Goal: Task Accomplishment & Management: Complete application form

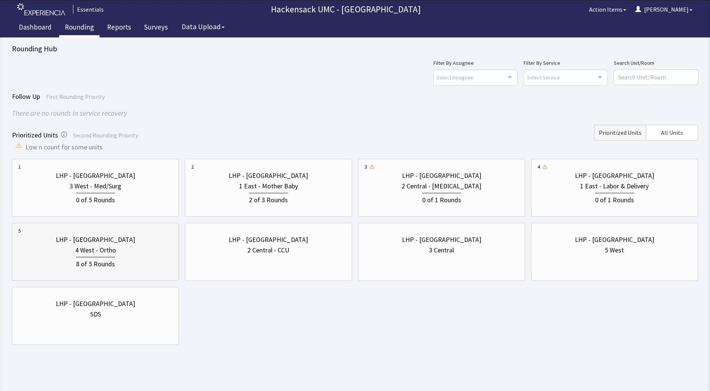
click at [143, 242] on div "LHP - [GEOGRAPHIC_DATA]" at bounding box center [95, 239] width 154 height 10
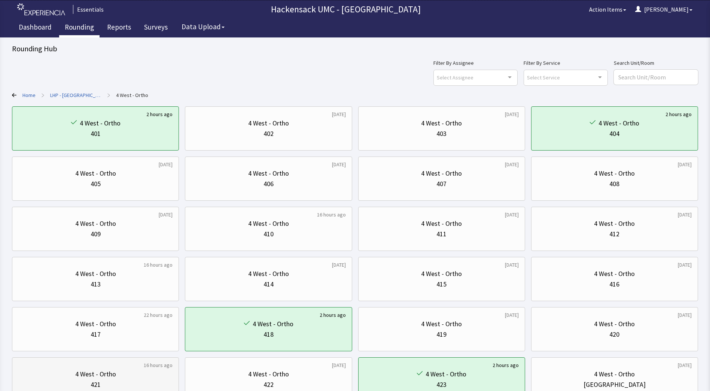
click at [130, 374] on div "4 West - Ortho" at bounding box center [95, 374] width 154 height 10
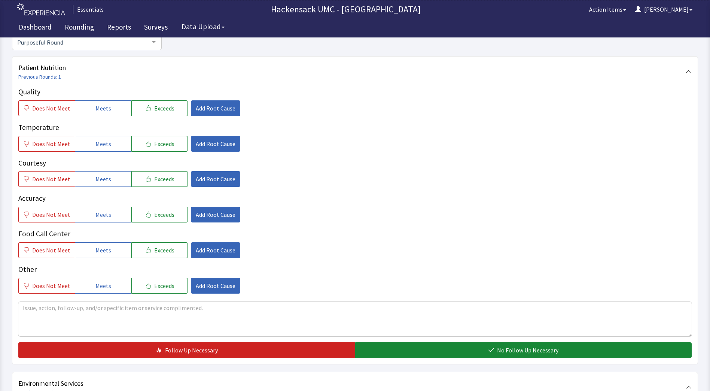
scroll to position [76, 0]
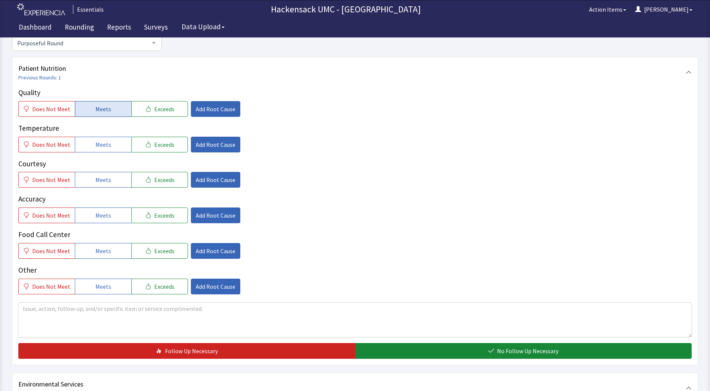
click at [103, 116] on button "Meets" at bounding box center [103, 109] width 57 height 16
click at [105, 152] on button "Meets" at bounding box center [103, 145] width 57 height 16
click at [99, 183] on span "Meets" at bounding box center [103, 179] width 16 height 9
click at [101, 215] on span "Meets" at bounding box center [103, 215] width 16 height 9
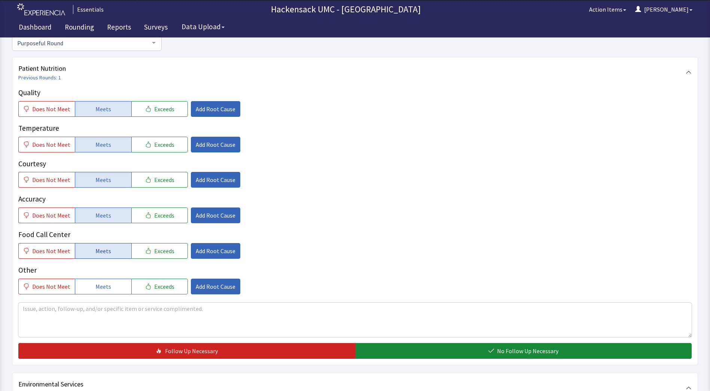
click at [99, 253] on span "Meets" at bounding box center [103, 250] width 16 height 9
click at [101, 285] on span "Meets" at bounding box center [103, 286] width 16 height 9
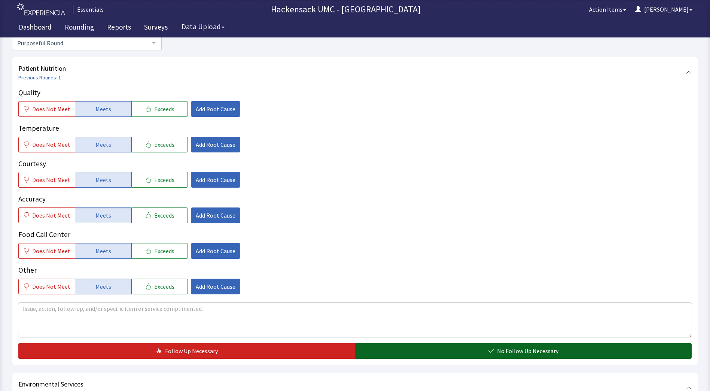
click at [419, 352] on button "No Follow Up Necessary" at bounding box center [523, 351] width 337 height 16
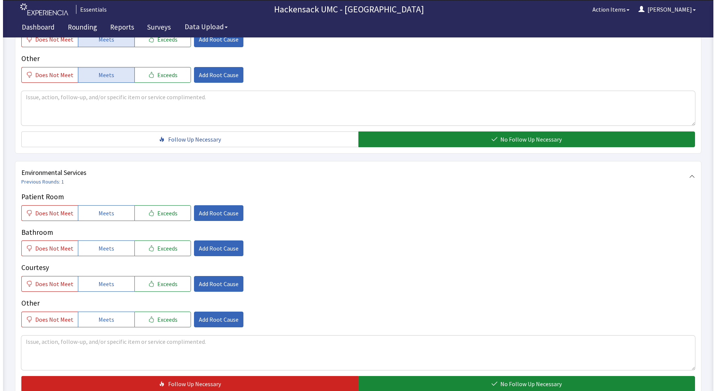
scroll to position [290, 0]
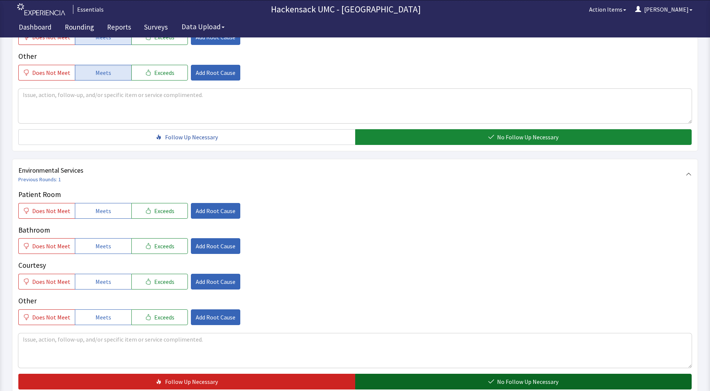
click at [460, 383] on button "No Follow Up Necessary" at bounding box center [523, 382] width 337 height 16
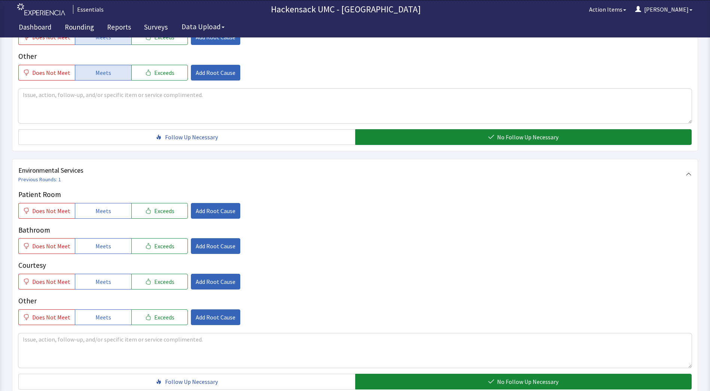
click at [188, 304] on p "Other" at bounding box center [355, 300] width 674 height 11
click at [215, 214] on span "Add Root Cause" at bounding box center [216, 210] width 40 height 9
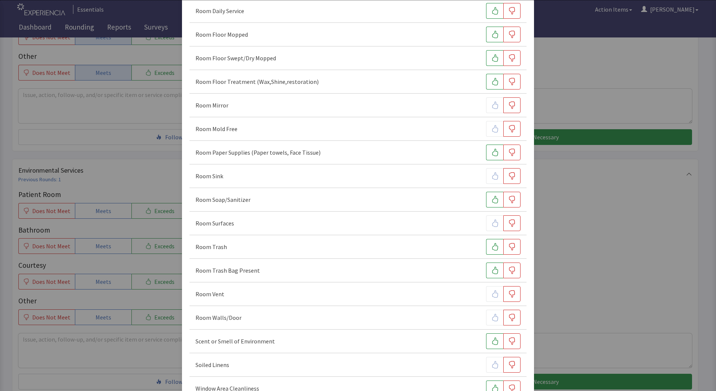
scroll to position [385, 0]
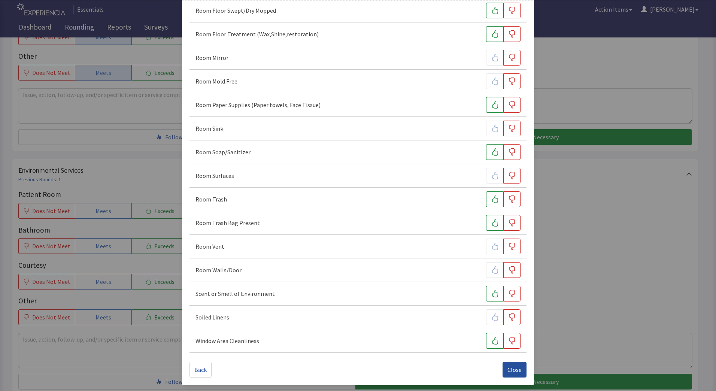
click at [507, 372] on span "Close" at bounding box center [514, 369] width 14 height 9
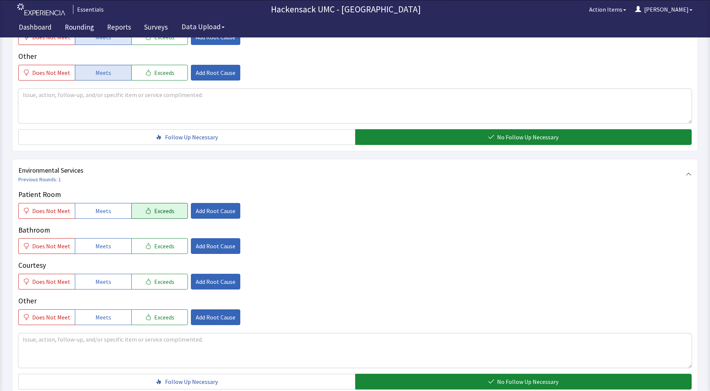
click at [154, 209] on span "Exceeds" at bounding box center [164, 210] width 20 height 9
click at [205, 213] on span "Add Root Cause" at bounding box center [216, 210] width 40 height 9
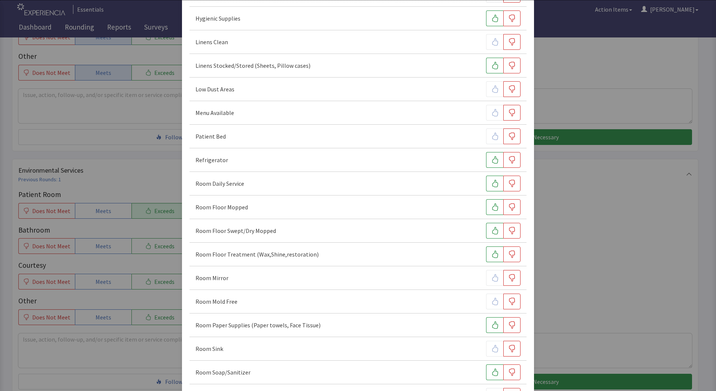
scroll to position [164, 0]
click at [491, 184] on icon "button" at bounding box center [494, 183] width 7 height 7
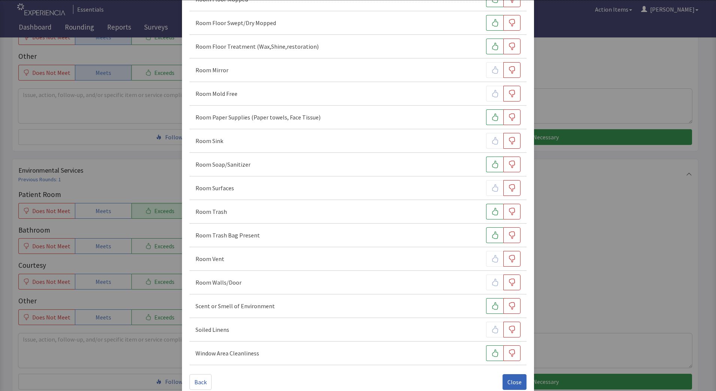
scroll to position [385, 0]
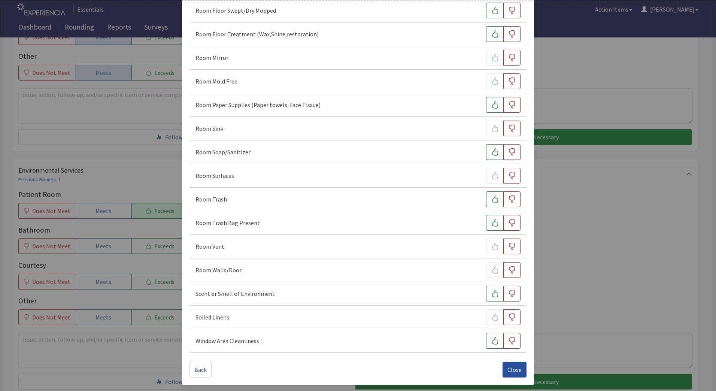
click at [507, 368] on span "Close" at bounding box center [514, 369] width 14 height 9
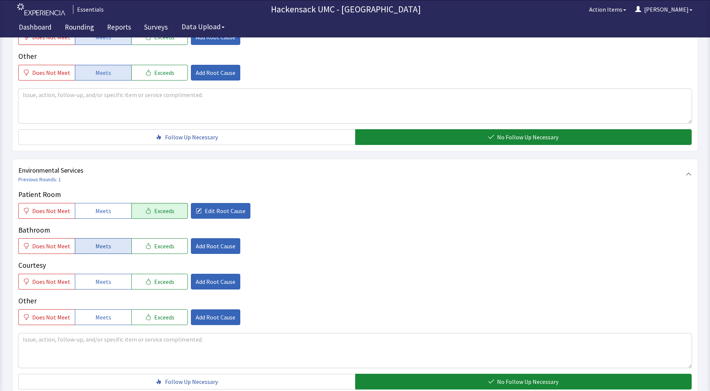
click at [108, 250] on button "Meets" at bounding box center [103, 246] width 57 height 16
click at [146, 277] on button "Exceeds" at bounding box center [159, 282] width 57 height 16
click at [199, 277] on button "Add Root Cause" at bounding box center [215, 282] width 49 height 16
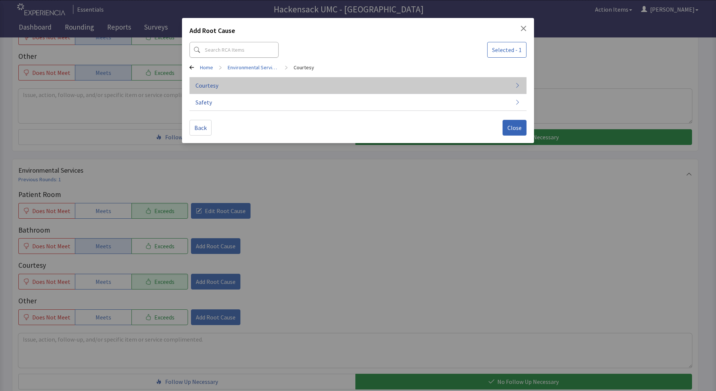
click at [218, 89] on span "Courtesy" at bounding box center [206, 85] width 23 height 9
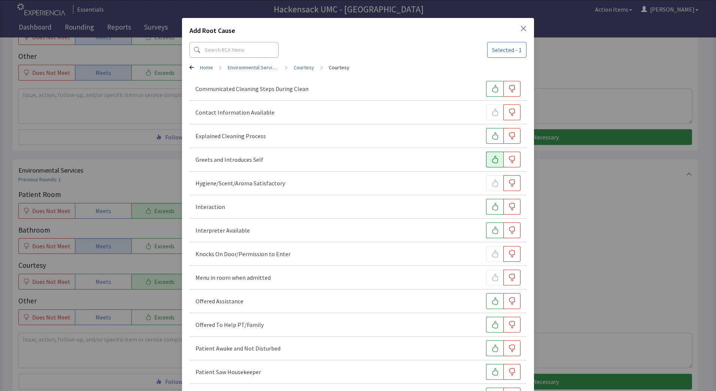
click at [486, 157] on button "button" at bounding box center [494, 160] width 17 height 16
click at [491, 207] on icon "button" at bounding box center [494, 206] width 7 height 7
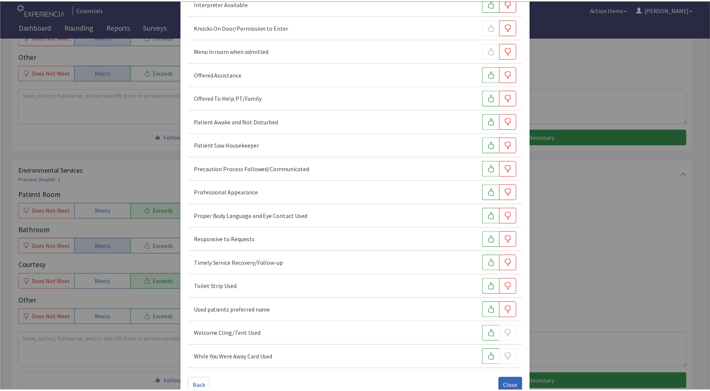
scroll to position [243, 0]
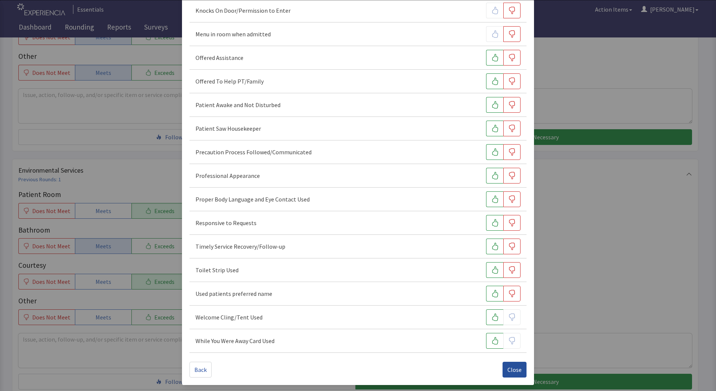
click at [514, 370] on span "Close" at bounding box center [514, 369] width 14 height 9
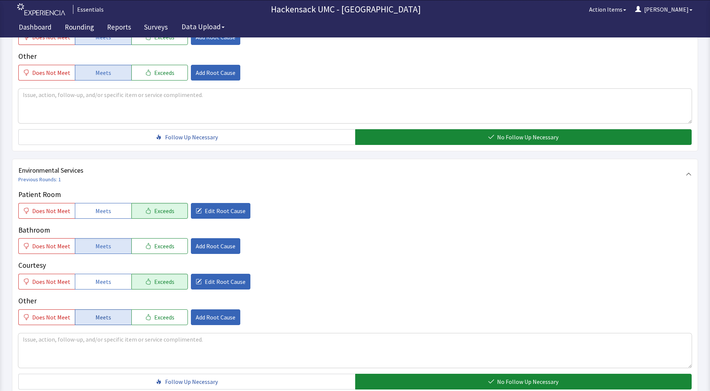
click at [114, 322] on button "Meets" at bounding box center [103, 317] width 57 height 16
click at [148, 315] on button "Exceeds" at bounding box center [159, 317] width 57 height 16
click at [218, 320] on span "Add Root Cause" at bounding box center [216, 317] width 40 height 9
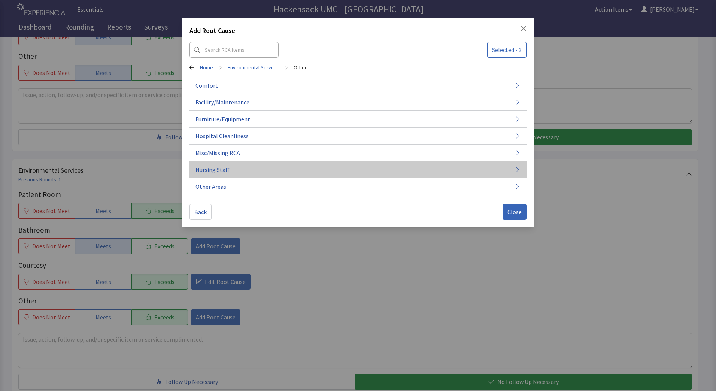
click at [231, 167] on button "Nursing Staff" at bounding box center [357, 169] width 337 height 17
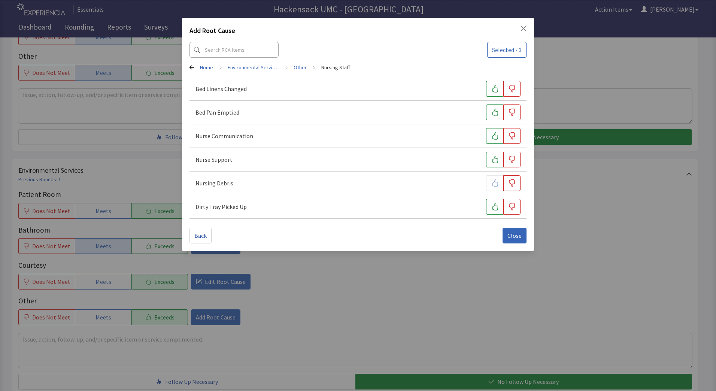
click at [233, 167] on div "Nurse Support" at bounding box center [357, 160] width 325 height 16
click at [487, 138] on button "button" at bounding box center [494, 136] width 17 height 16
click at [496, 154] on button "button" at bounding box center [494, 160] width 17 height 16
click at [519, 236] on span "Close" at bounding box center [514, 235] width 14 height 9
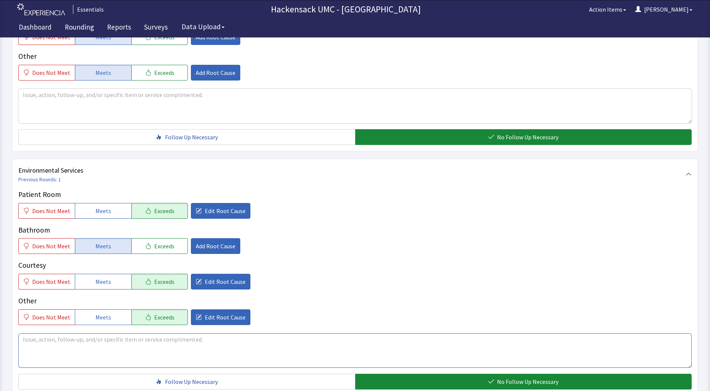
click at [129, 349] on textarea at bounding box center [355, 350] width 674 height 34
click at [239, 340] on textarea "Patient stated that Isaiah today was exemplary and provided noteworthy service" at bounding box center [355, 350] width 674 height 34
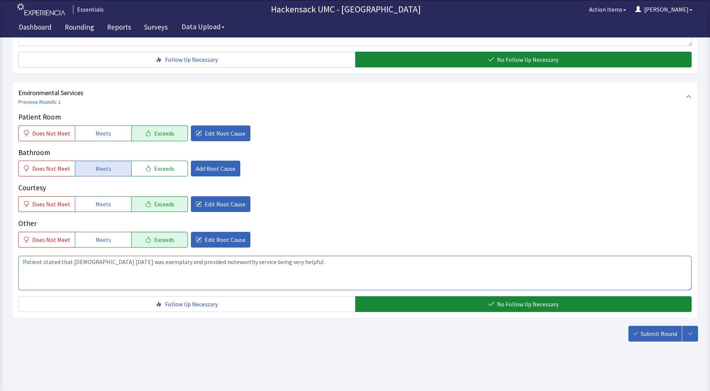
scroll to position [367, 0]
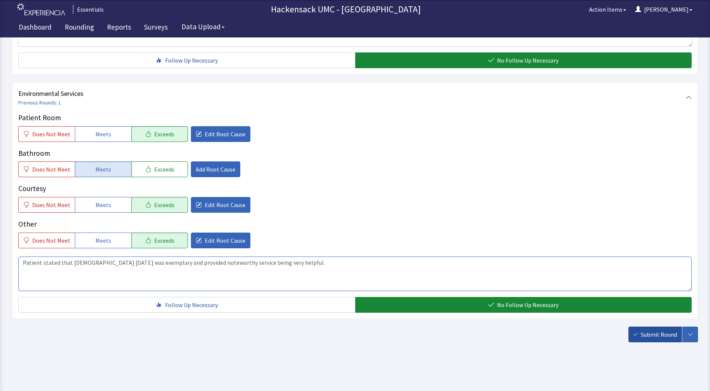
type textarea "Patient stated that Isaiah today was exemplary and provided noteworthy service …"
click at [643, 333] on span "Submit Round" at bounding box center [659, 334] width 36 height 9
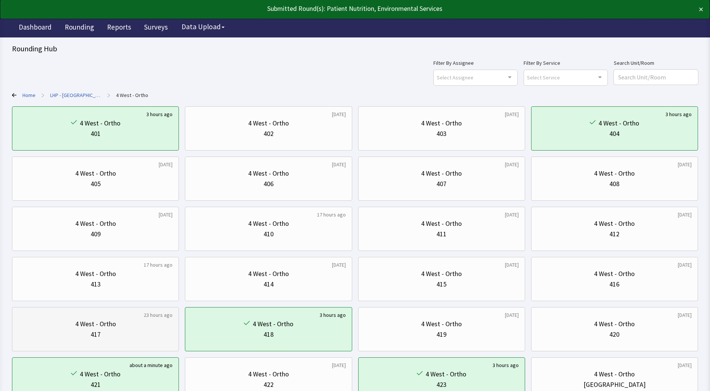
click at [84, 319] on div "4 West - Ortho" at bounding box center [95, 324] width 41 height 10
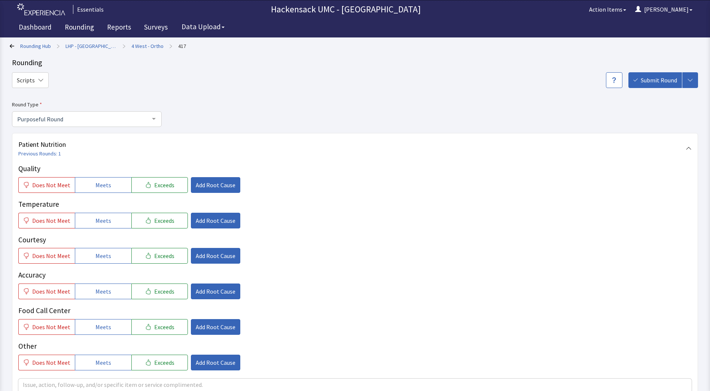
click at [151, 117] on div at bounding box center [153, 119] width 15 height 14
click at [353, 177] on div "Does Not Meet Meets Exceeds Add Root Cause" at bounding box center [355, 185] width 674 height 16
click at [116, 191] on button "Meets" at bounding box center [103, 185] width 57 height 16
click at [104, 220] on span "Meets" at bounding box center [103, 220] width 16 height 9
click at [101, 253] on span "Meets" at bounding box center [103, 255] width 16 height 9
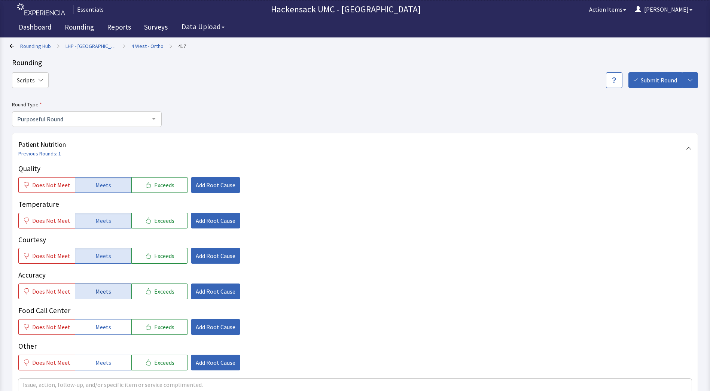
click at [102, 297] on button "Meets" at bounding box center [103, 291] width 57 height 16
click at [104, 322] on span "Meets" at bounding box center [103, 326] width 16 height 9
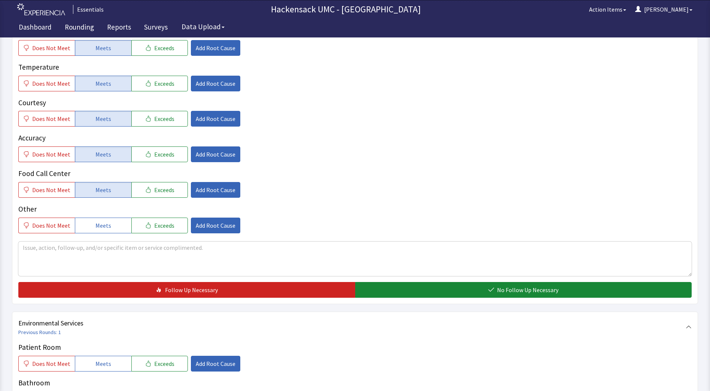
scroll to position [140, 0]
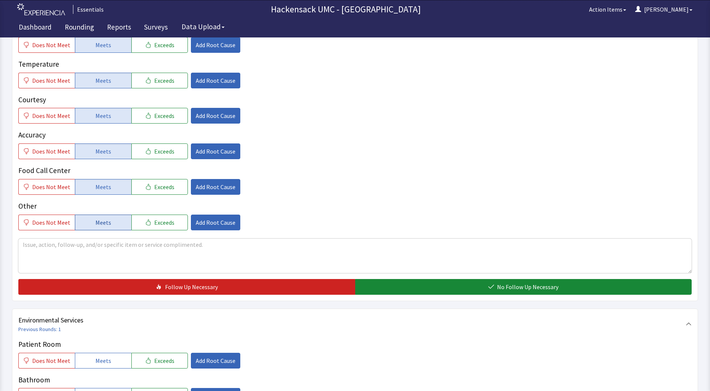
click at [100, 223] on span "Meets" at bounding box center [103, 222] width 16 height 9
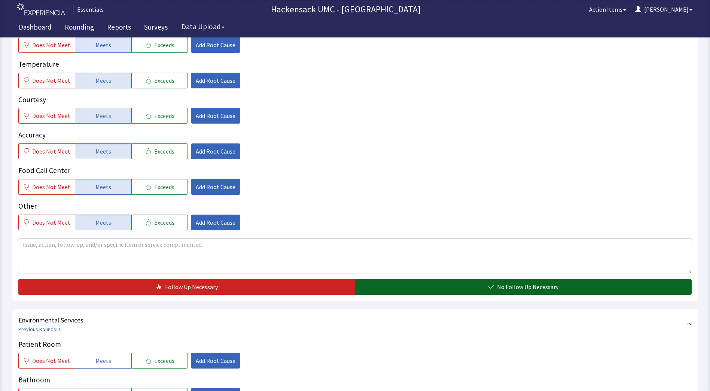
click at [397, 293] on button "No Follow Up Necessary" at bounding box center [523, 287] width 337 height 16
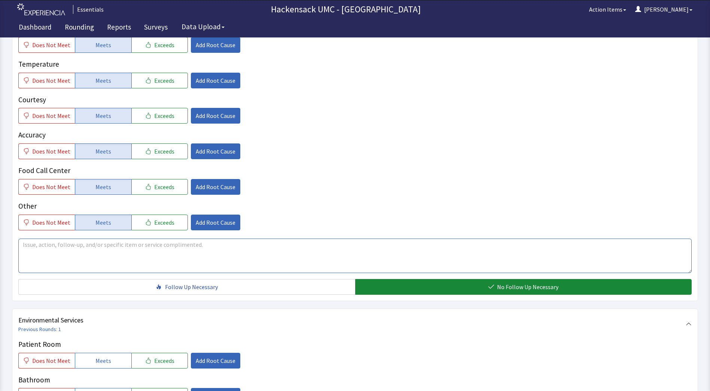
click at [95, 265] on textarea at bounding box center [355, 256] width 674 height 34
drag, startPoint x: 95, startPoint y: 265, endPoint x: 441, endPoint y: 156, distance: 362.7
click at [441, 156] on div "Quality Does Not Meet Meets Exceeds Add Root Cause Temperature Does Not Meet Me…" at bounding box center [355, 158] width 674 height 271
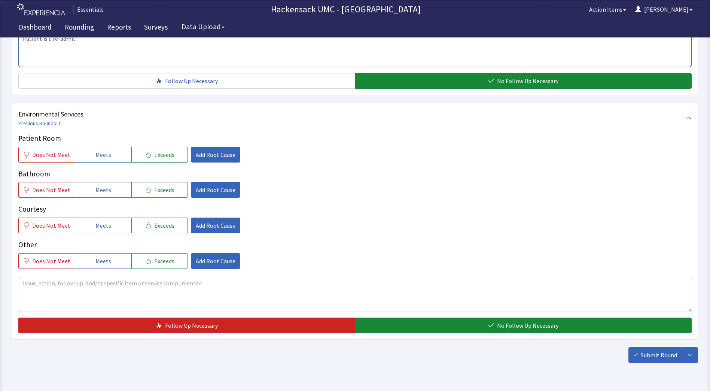
scroll to position [348, 0]
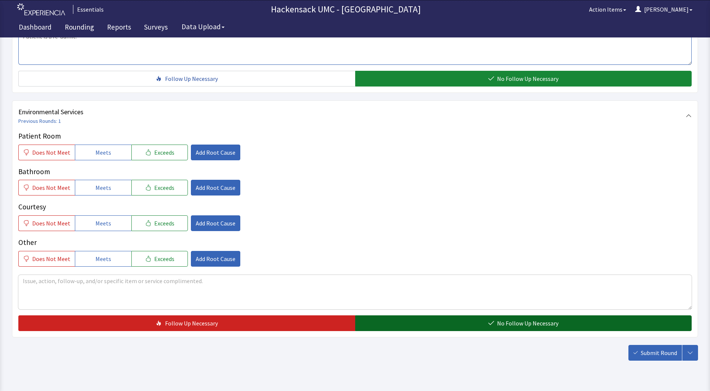
type textarea "Patient is a re-admit."
click at [545, 324] on span "No Follow Up Necessary" at bounding box center [527, 323] width 61 height 9
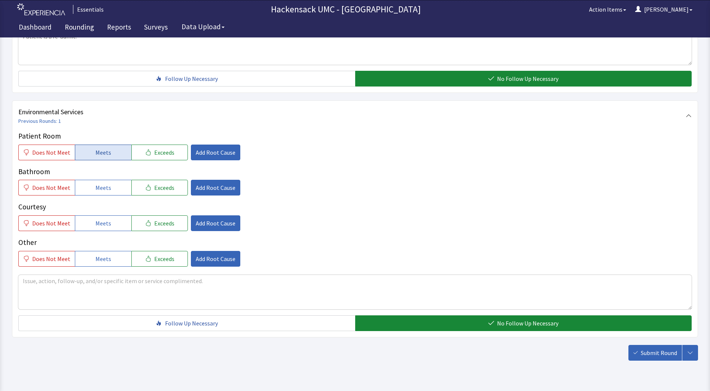
click at [109, 147] on button "Meets" at bounding box center [103, 153] width 57 height 16
click at [107, 187] on span "Meets" at bounding box center [103, 187] width 16 height 9
click at [104, 225] on span "Meets" at bounding box center [103, 223] width 16 height 9
click at [96, 265] on button "Meets" at bounding box center [103, 259] width 57 height 16
click at [59, 283] on textarea at bounding box center [355, 292] width 674 height 34
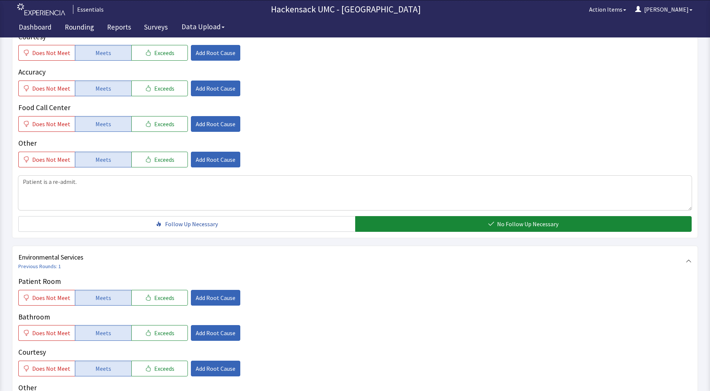
scroll to position [139, 0]
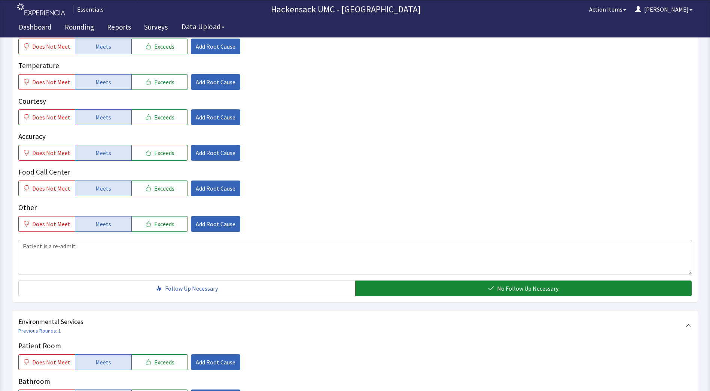
type textarea "Patient is a re-admit spoke with the Home Health Aid..."
click at [128, 262] on textarea "Patient is a re-admit." at bounding box center [355, 257] width 674 height 34
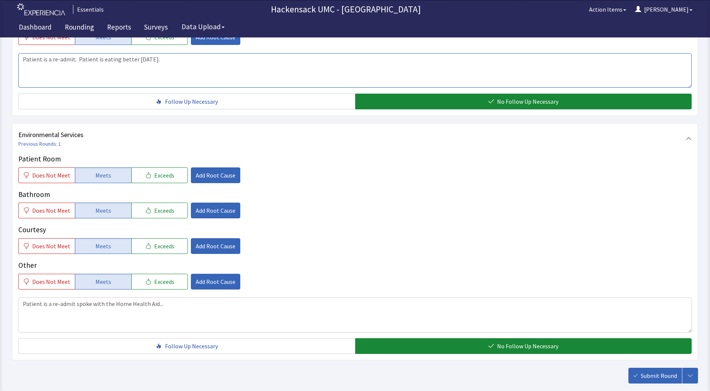
scroll to position [367, 0]
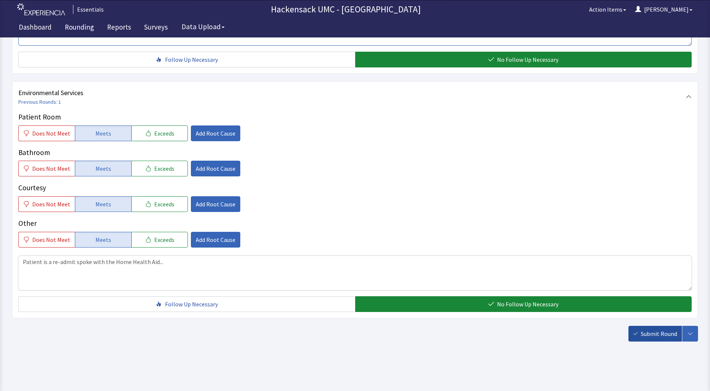
type textarea "Patient is a re-admit. Patient is eating better today."
click at [656, 334] on span "Submit Round" at bounding box center [659, 333] width 36 height 9
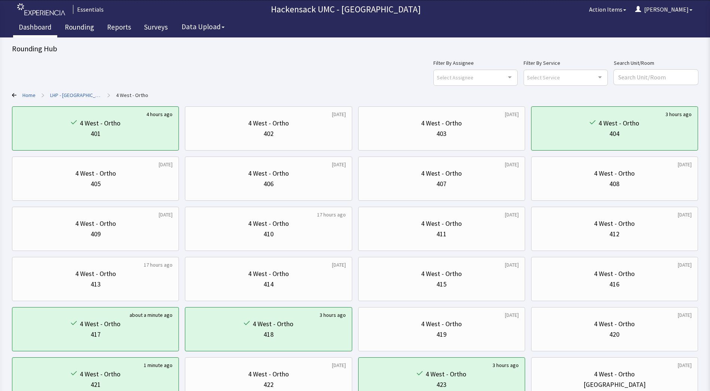
click at [25, 30] on link "Dashboard" at bounding box center [35, 28] width 44 height 19
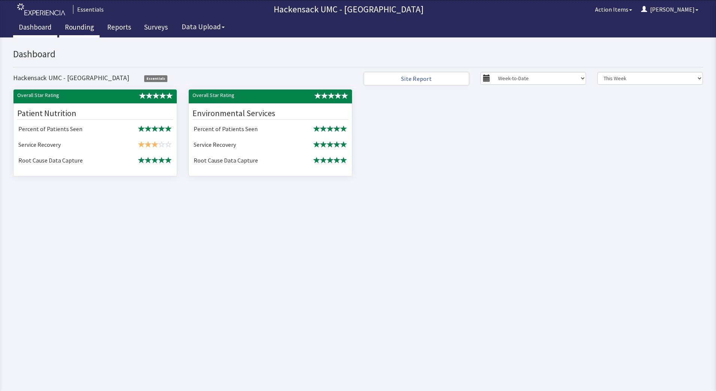
click at [78, 27] on link "Rounding" at bounding box center [79, 28] width 40 height 19
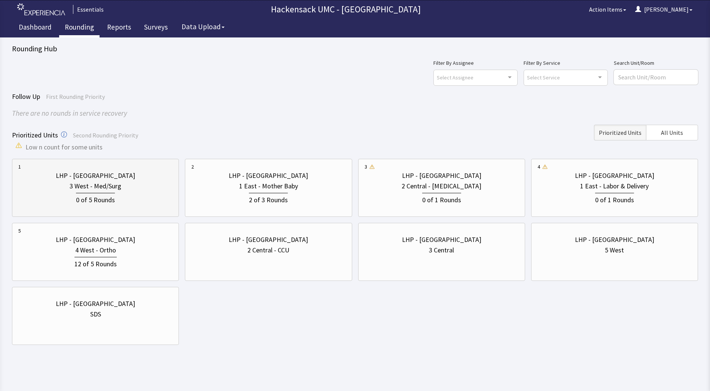
click at [103, 197] on div "0 of 5 Rounds" at bounding box center [95, 199] width 39 height 12
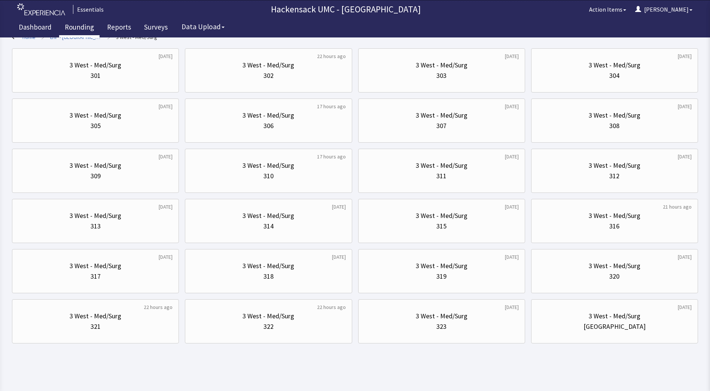
scroll to position [60, 0]
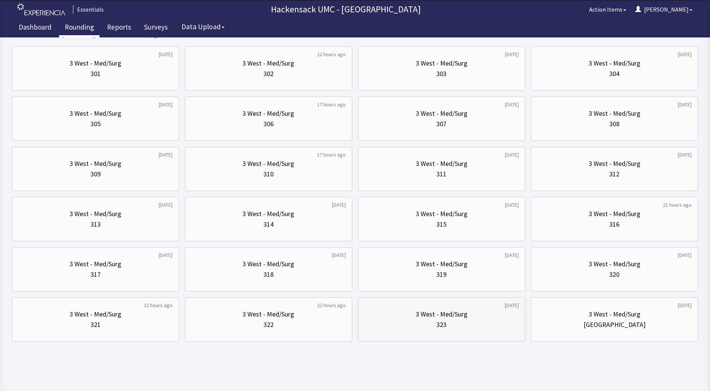
click at [426, 315] on div "3 West - Med/Surg" at bounding box center [442, 314] width 52 height 10
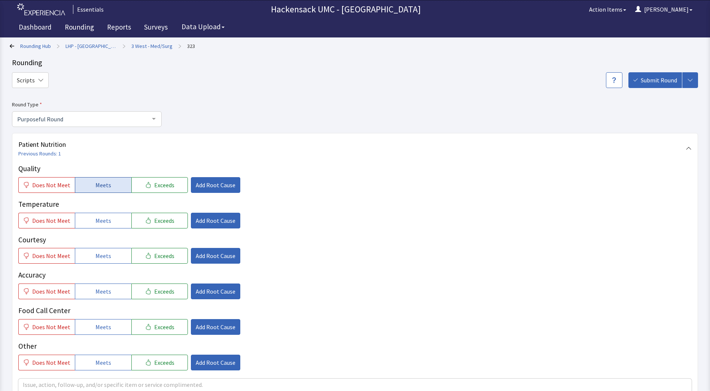
click at [92, 186] on button "Meets" at bounding box center [103, 185] width 57 height 16
click at [97, 221] on span "Meets" at bounding box center [103, 220] width 16 height 9
click at [101, 259] on span "Meets" at bounding box center [103, 255] width 16 height 9
click at [100, 297] on button "Meets" at bounding box center [103, 291] width 57 height 16
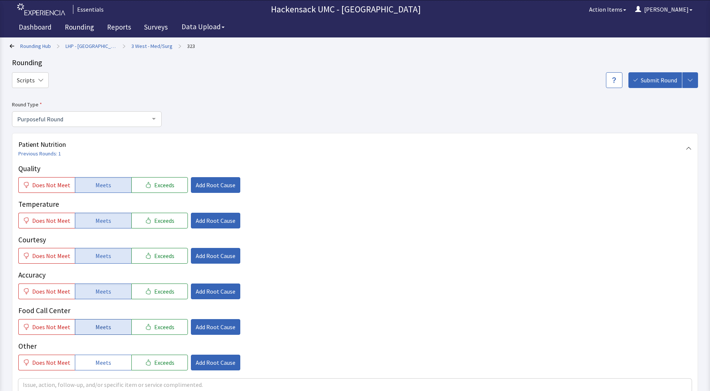
click at [102, 323] on span "Meets" at bounding box center [103, 326] width 16 height 9
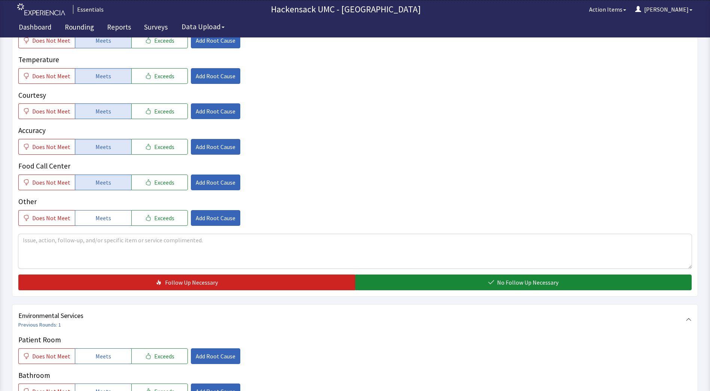
scroll to position [146, 0]
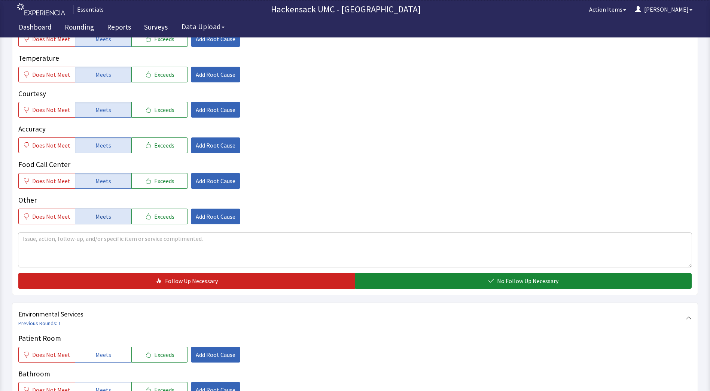
click at [112, 213] on button "Meets" at bounding box center [103, 217] width 57 height 16
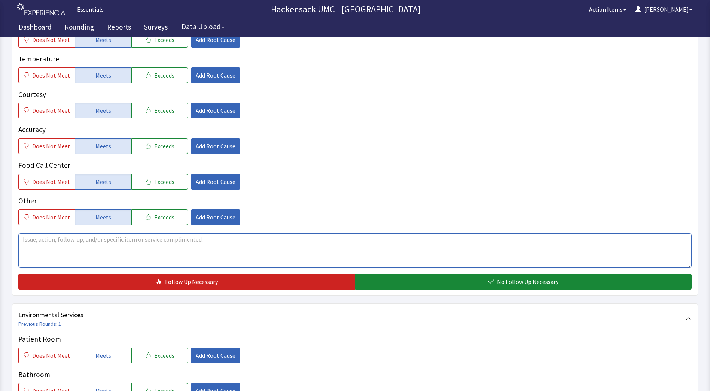
click at [212, 254] on textarea at bounding box center [355, 250] width 674 height 34
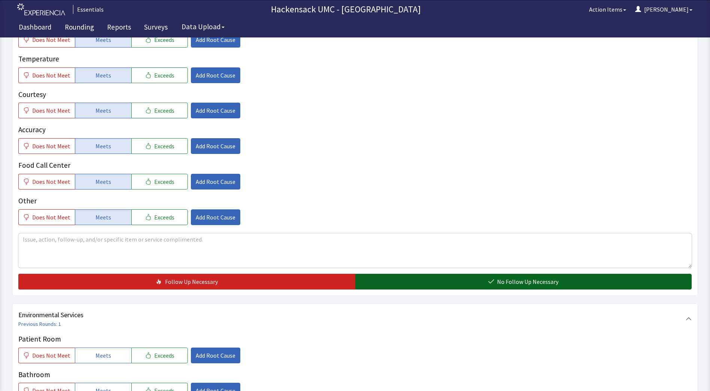
click at [419, 280] on button "No Follow Up Necessary" at bounding box center [523, 282] width 337 height 16
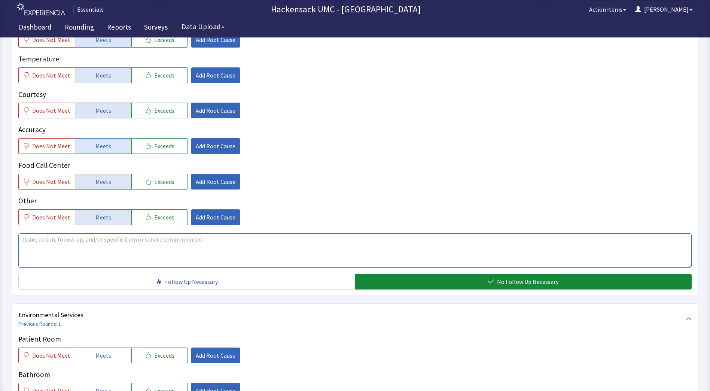
click at [192, 243] on textarea at bounding box center [355, 250] width 674 height 34
type textarea "n"
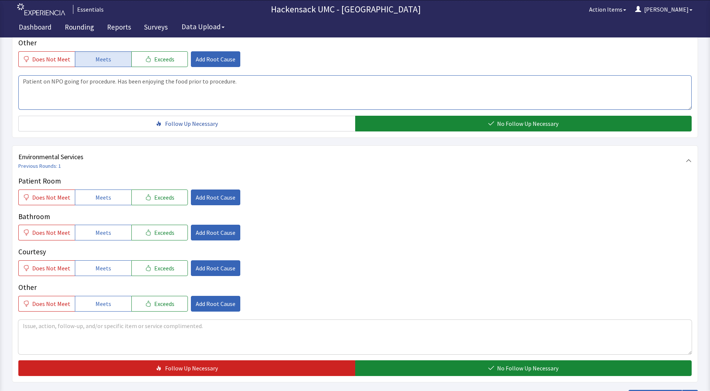
scroll to position [305, 0]
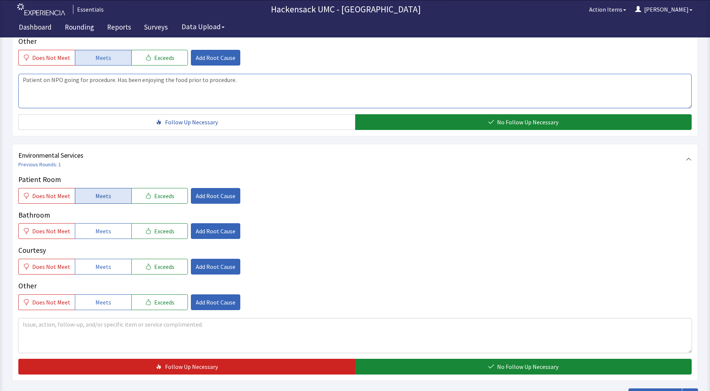
type textarea "Patient on NPO going for procedure. Has been enjoying the food prior to procedu…"
click at [110, 198] on button "Meets" at bounding box center [103, 196] width 57 height 16
click at [112, 233] on button "Meets" at bounding box center [103, 231] width 57 height 16
click at [104, 263] on span "Meets" at bounding box center [103, 266] width 16 height 9
click at [106, 300] on span "Meets" at bounding box center [103, 302] width 16 height 9
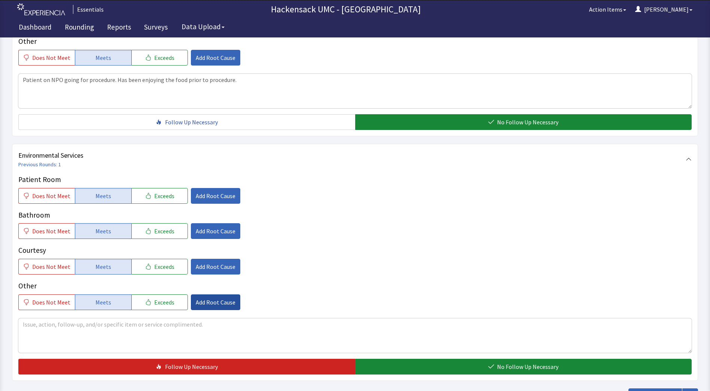
click at [218, 301] on span "Add Root Cause" at bounding box center [216, 302] width 40 height 9
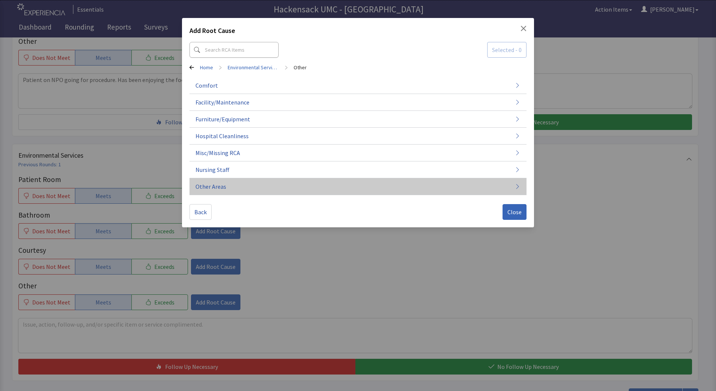
click at [230, 189] on button "Other Areas" at bounding box center [357, 186] width 337 height 17
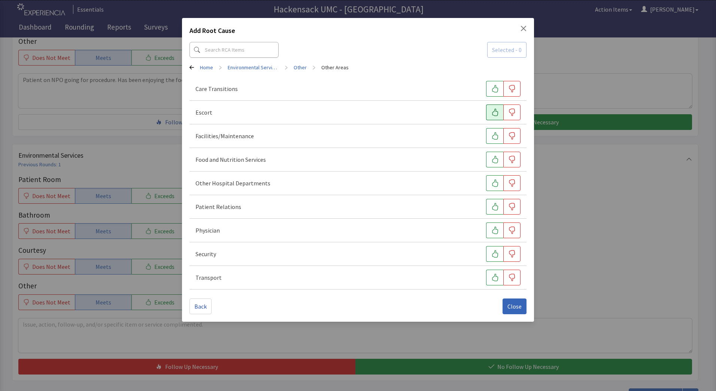
click at [494, 113] on icon "button" at bounding box center [494, 112] width 7 height 7
click at [492, 111] on icon "button" at bounding box center [494, 112] width 7 height 7
click at [493, 279] on icon "button" at bounding box center [494, 277] width 7 height 7
click at [516, 309] on span "Close" at bounding box center [514, 306] width 14 height 9
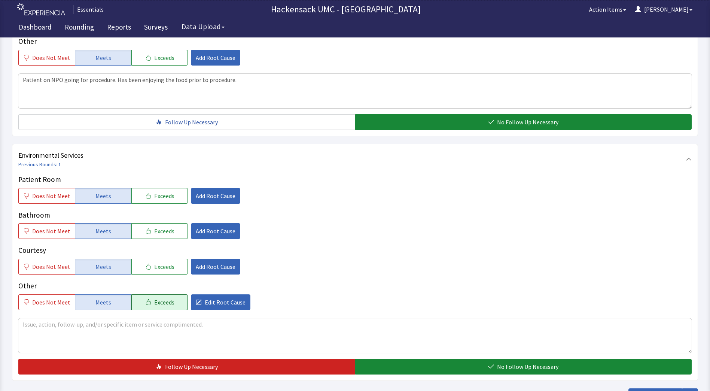
click at [154, 303] on span "Exceeds" at bounding box center [164, 302] width 20 height 9
click at [96, 322] on textarea at bounding box center [355, 335] width 674 height 34
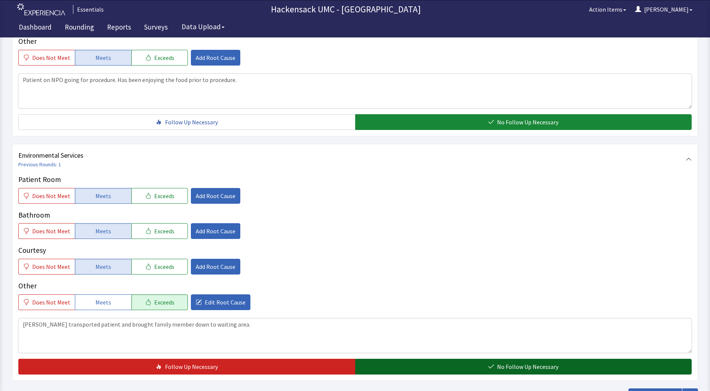
click at [409, 364] on button "No Follow Up Necessary" at bounding box center [523, 367] width 337 height 16
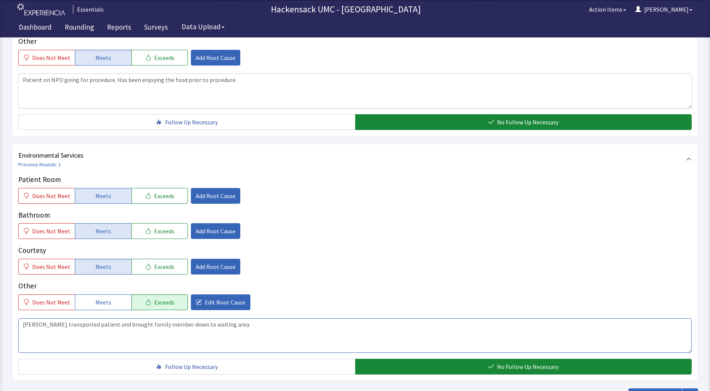
click at [253, 334] on textarea "Jason transported patient and brought family member down to waiting area." at bounding box center [355, 335] width 674 height 34
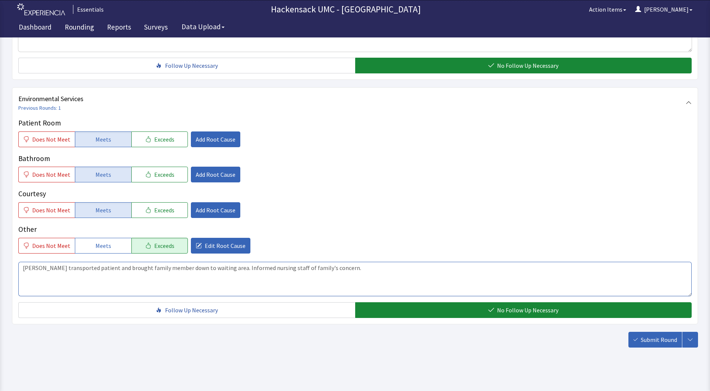
scroll to position [367, 0]
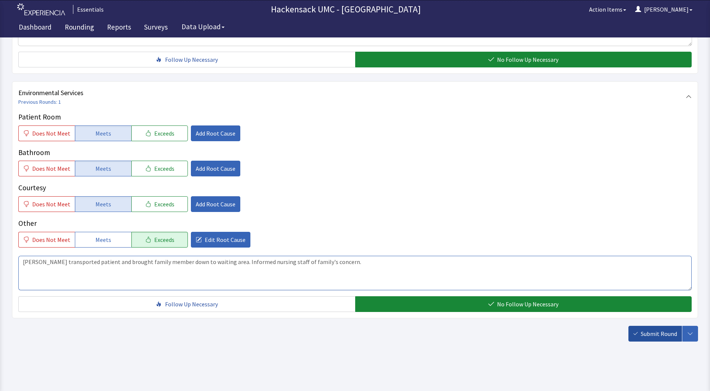
type textarea "Jason transported patient and brought family member down to waiting area. Infor…"
click at [640, 332] on button "Submit Round" at bounding box center [656, 334] width 54 height 16
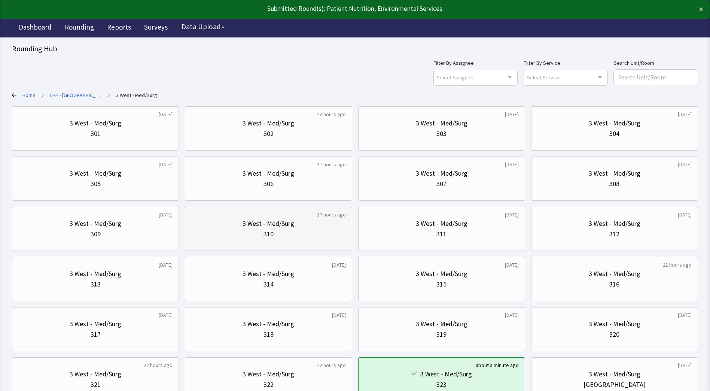
click at [286, 222] on div "3 West - Med/Surg" at bounding box center [269, 223] width 52 height 10
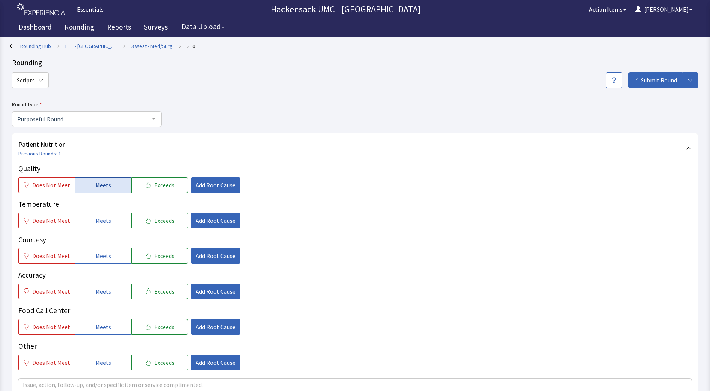
click at [98, 192] on button "Meets" at bounding box center [103, 185] width 57 height 16
click at [110, 218] on button "Meets" at bounding box center [103, 221] width 57 height 16
click at [104, 257] on span "Meets" at bounding box center [103, 255] width 16 height 9
click at [104, 286] on button "Meets" at bounding box center [103, 291] width 57 height 16
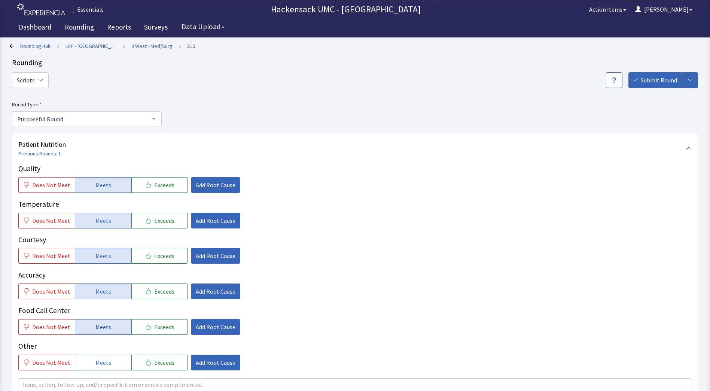
click at [102, 329] on span "Meets" at bounding box center [103, 326] width 16 height 9
click at [95, 372] on div "Quality Does Not Meet Meets Exceeds Add Root Cause Temperature Does Not Meet Me…" at bounding box center [355, 298] width 674 height 271
drag, startPoint x: 95, startPoint y: 372, endPoint x: 83, endPoint y: 361, distance: 15.6
click at [83, 361] on button "Meets" at bounding box center [103, 363] width 57 height 16
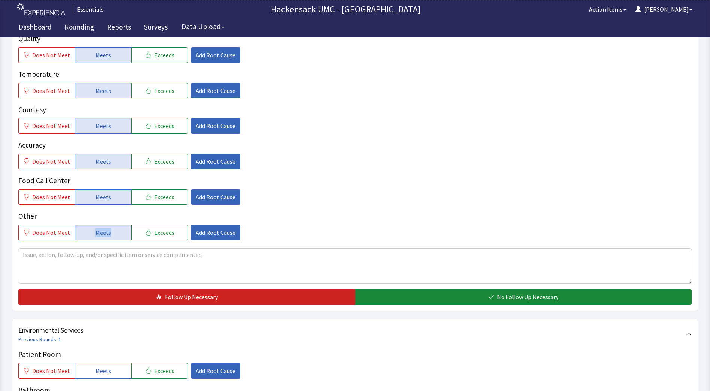
scroll to position [132, 0]
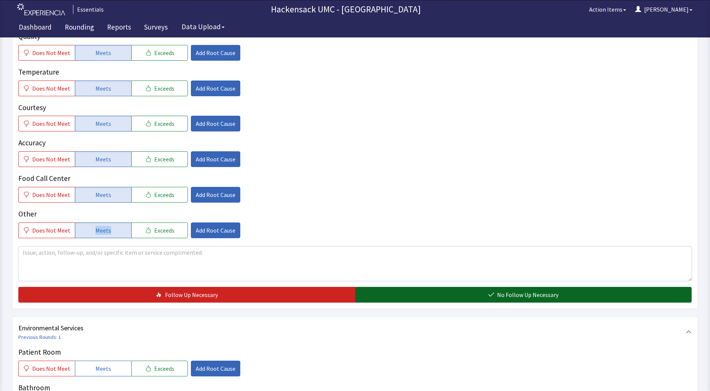
click at [466, 298] on button "No Follow Up Necessary" at bounding box center [523, 295] width 337 height 16
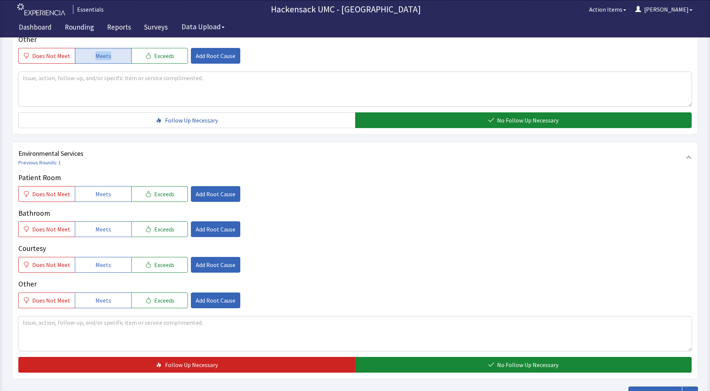
scroll to position [319, 0]
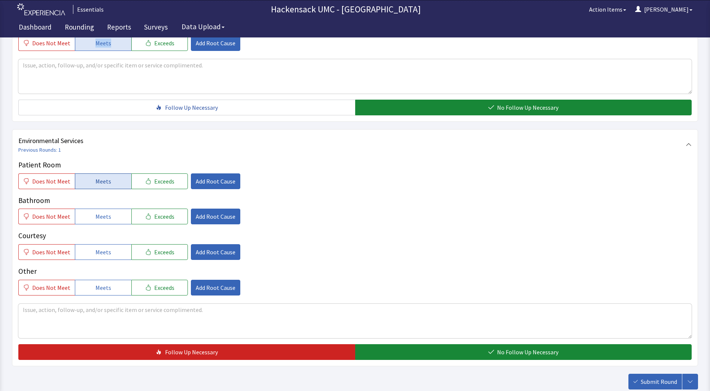
click at [106, 183] on span "Meets" at bounding box center [103, 181] width 16 height 9
click at [115, 216] on button "Meets" at bounding box center [103, 217] width 57 height 16
click at [96, 253] on span "Meets" at bounding box center [103, 251] width 16 height 9
click at [100, 290] on span "Meets" at bounding box center [103, 287] width 16 height 9
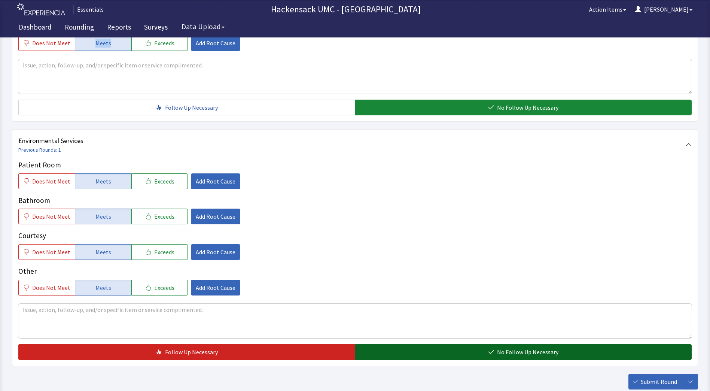
click at [481, 352] on button "No Follow Up Necessary" at bounding box center [523, 352] width 337 height 16
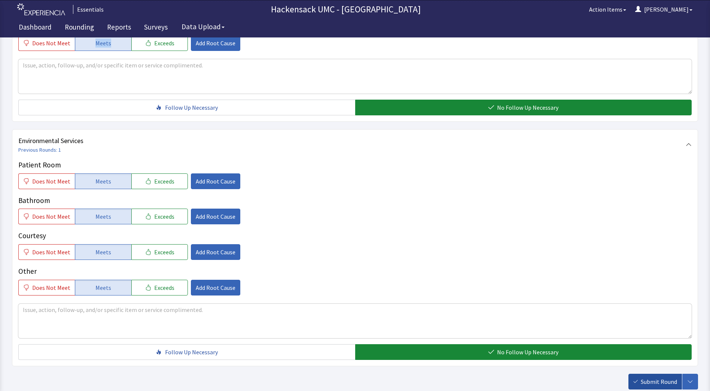
click at [653, 386] on span "Submit Round" at bounding box center [659, 381] width 36 height 9
